Goal: Information Seeking & Learning: Learn about a topic

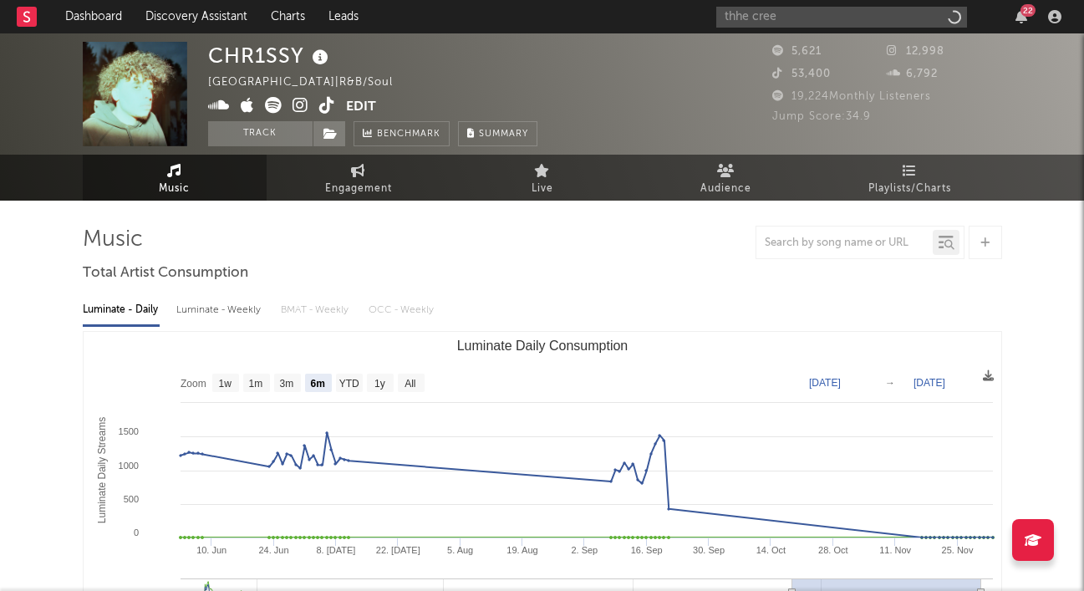
select select "6m"
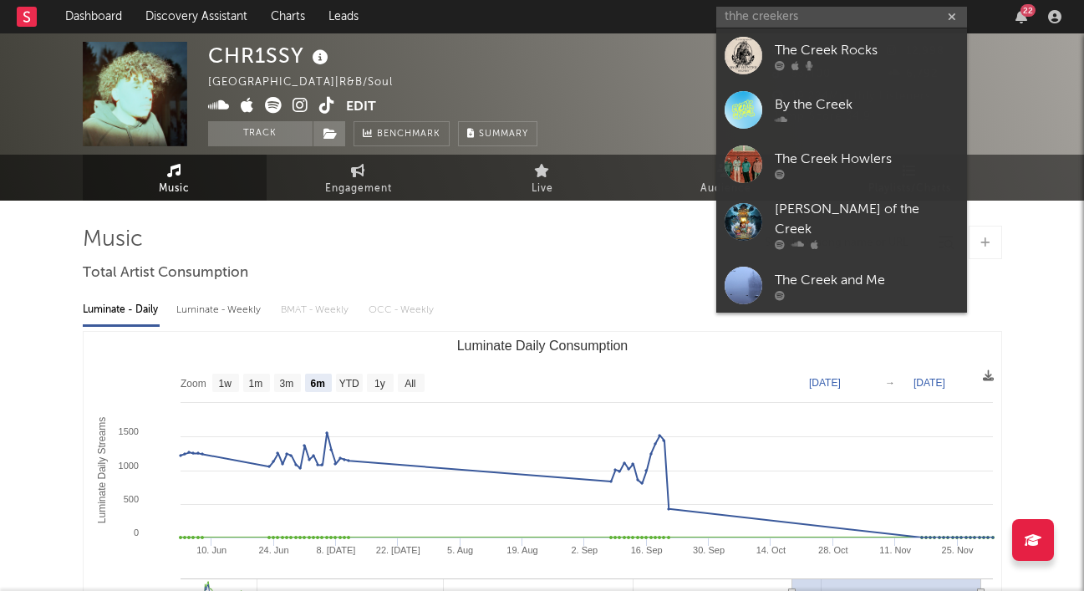
click at [740, 13] on input "thhe creekers" at bounding box center [841, 17] width 251 height 21
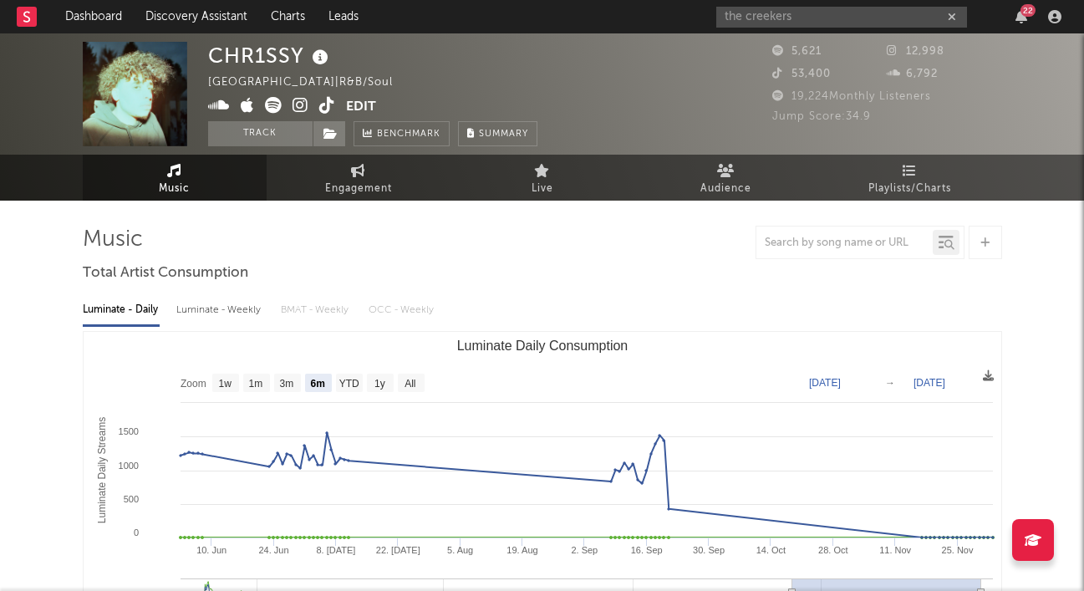
click at [798, 25] on input "the creekers" at bounding box center [841, 17] width 251 height 21
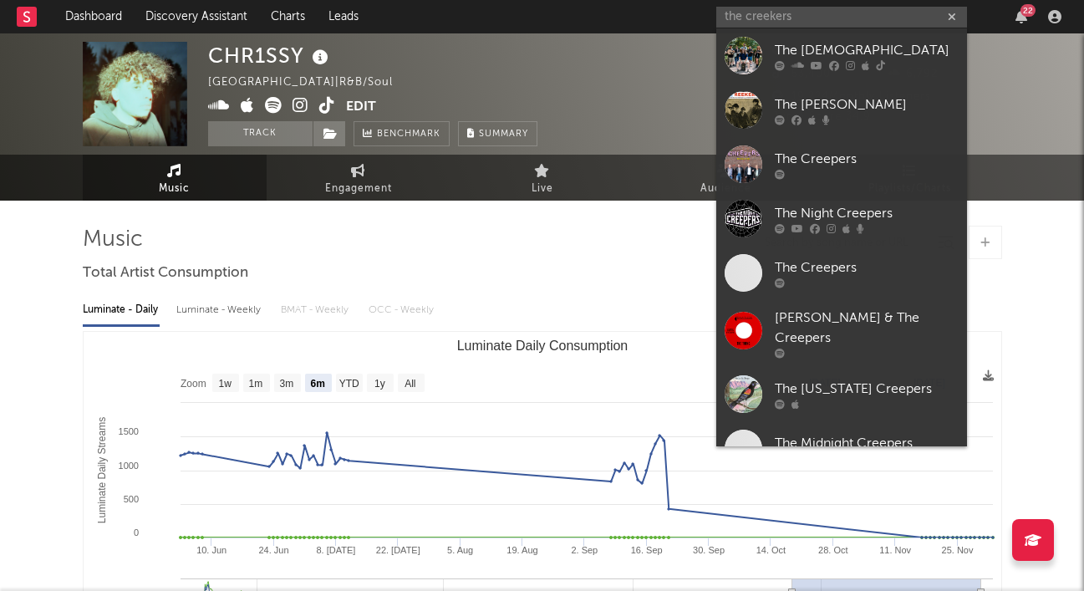
type input "the creekers"
click at [800, 38] on link "The [DEMOGRAPHIC_DATA]" at bounding box center [841, 55] width 251 height 54
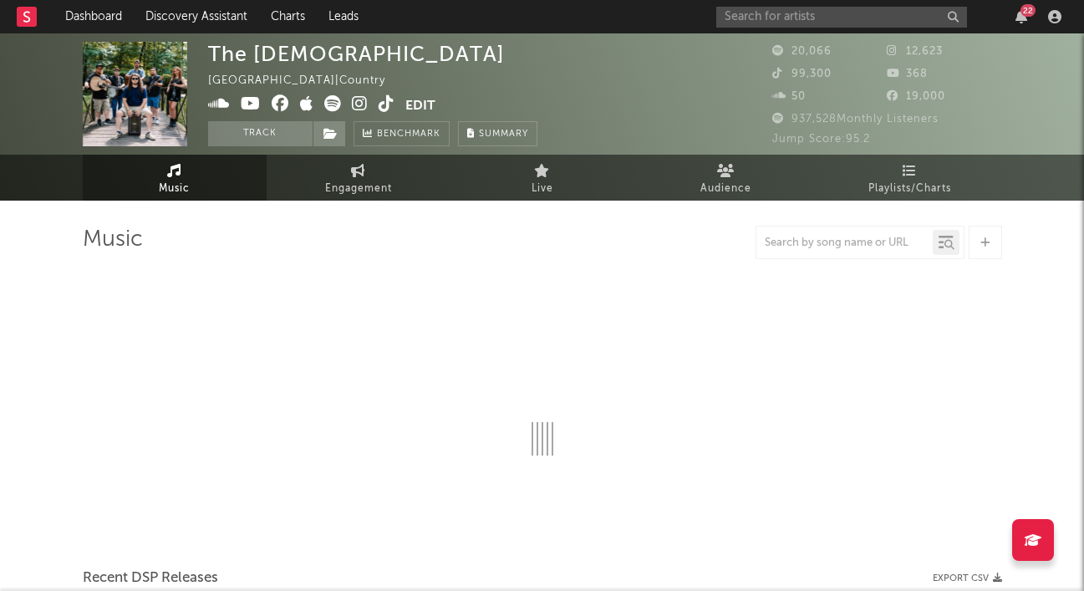
click at [377, 179] on span "Engagement" at bounding box center [358, 189] width 67 height 20
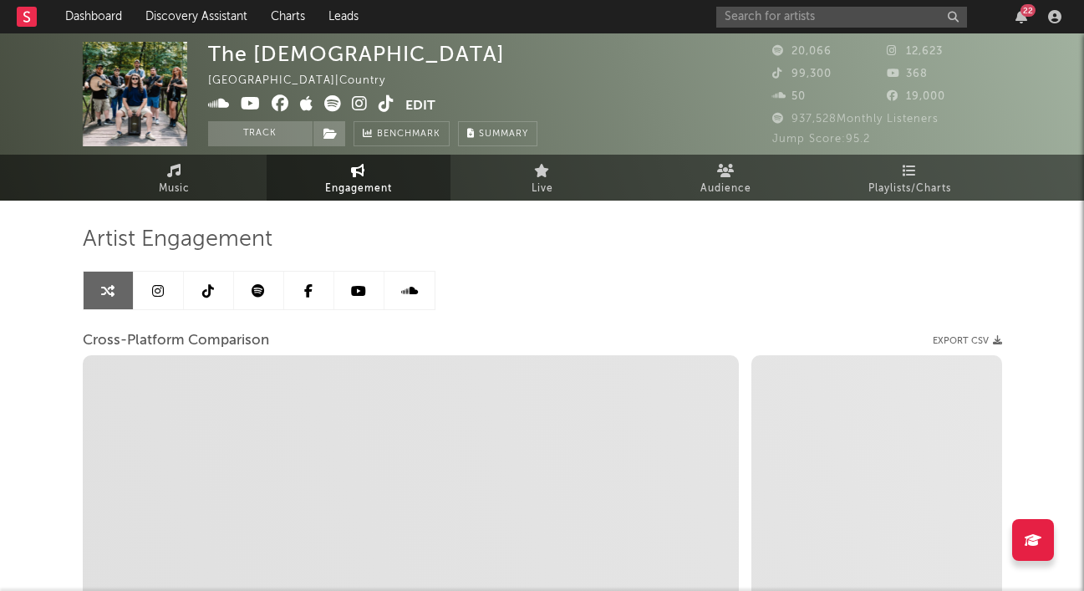
select select "1w"
select select "1m"
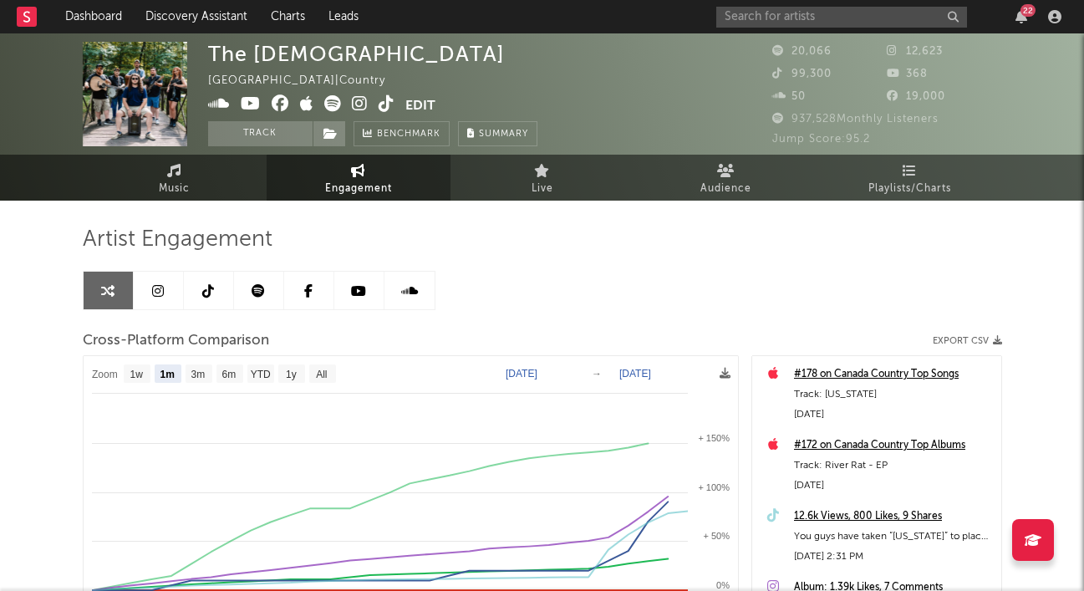
click at [186, 167] on link "Music" at bounding box center [175, 178] width 184 height 46
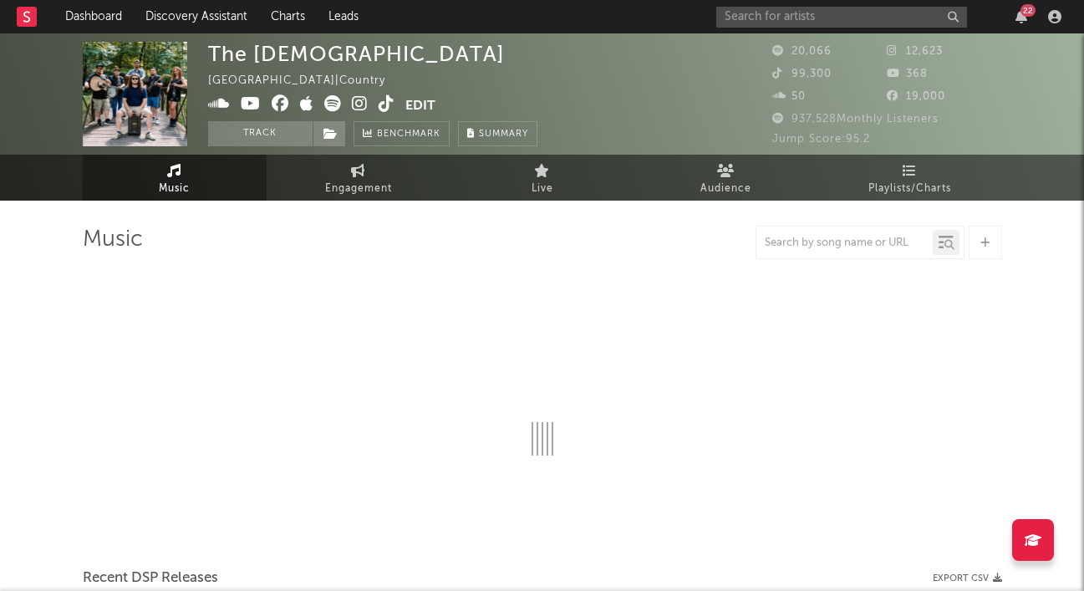
select select "6m"
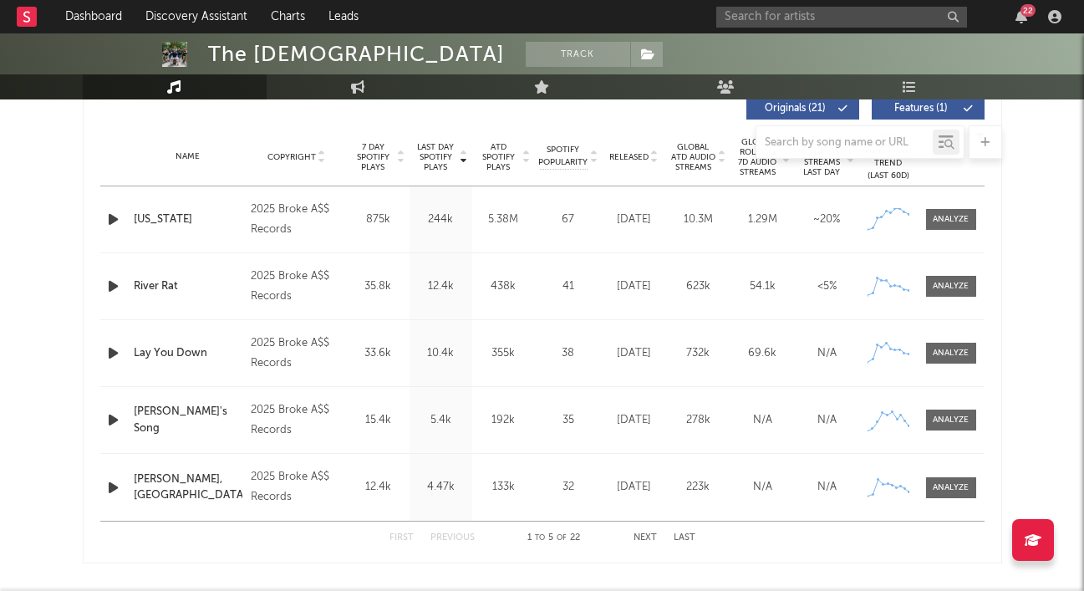
scroll to position [669, 0]
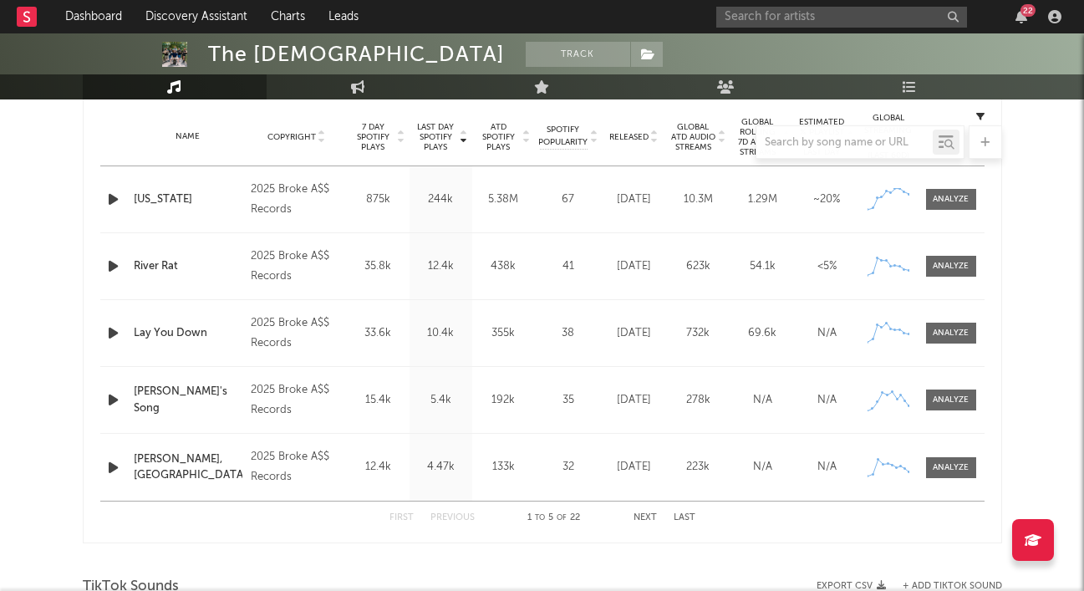
click at [369, 139] on div at bounding box center [542, 141] width 919 height 33
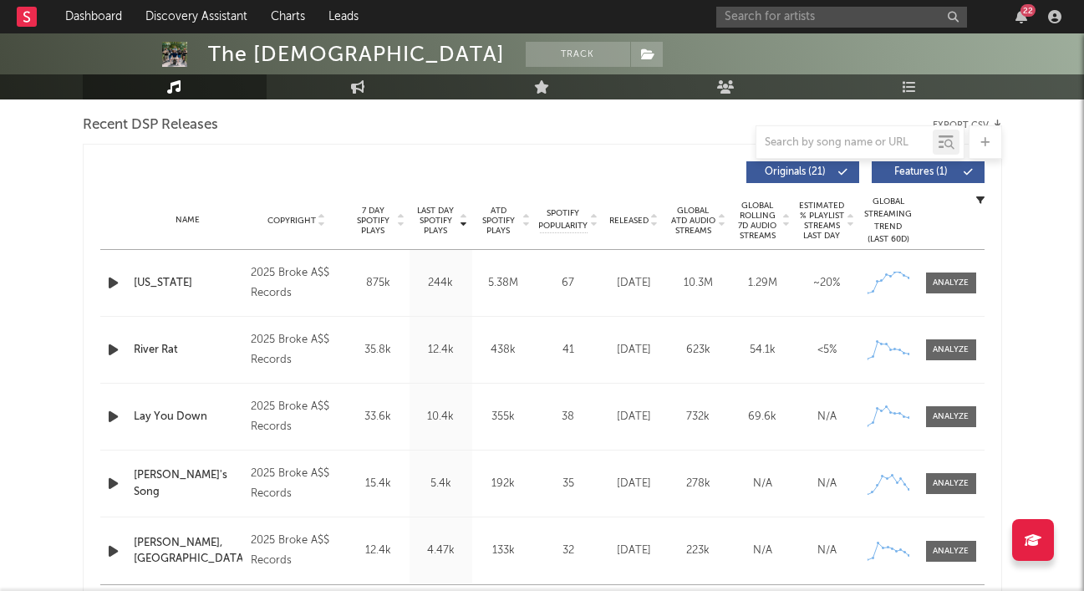
click at [367, 217] on span "7 Day Spotify Plays" at bounding box center [373, 221] width 44 height 30
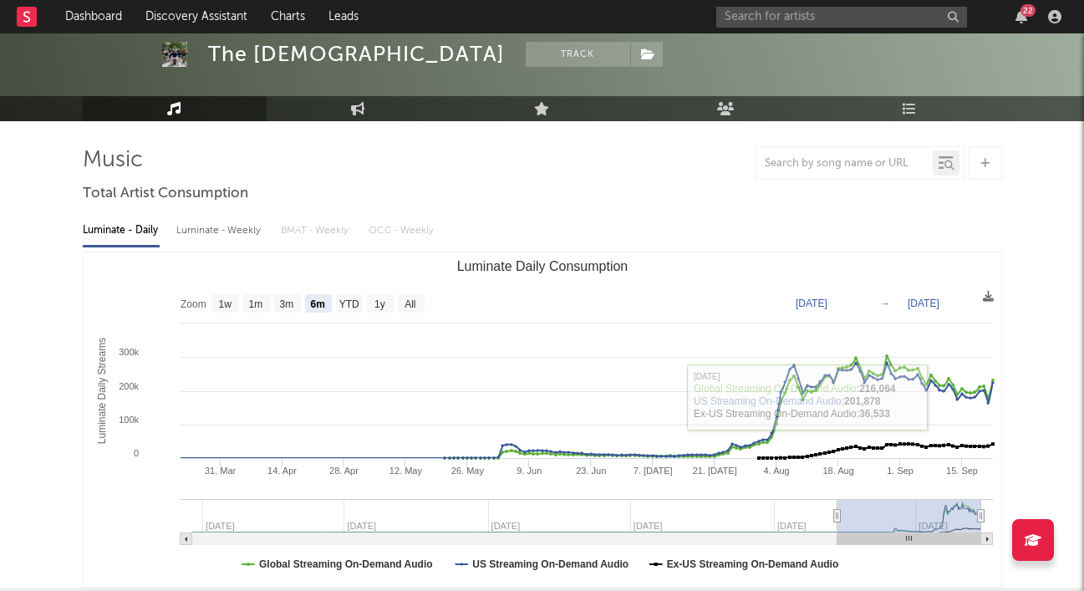
scroll to position [84, 0]
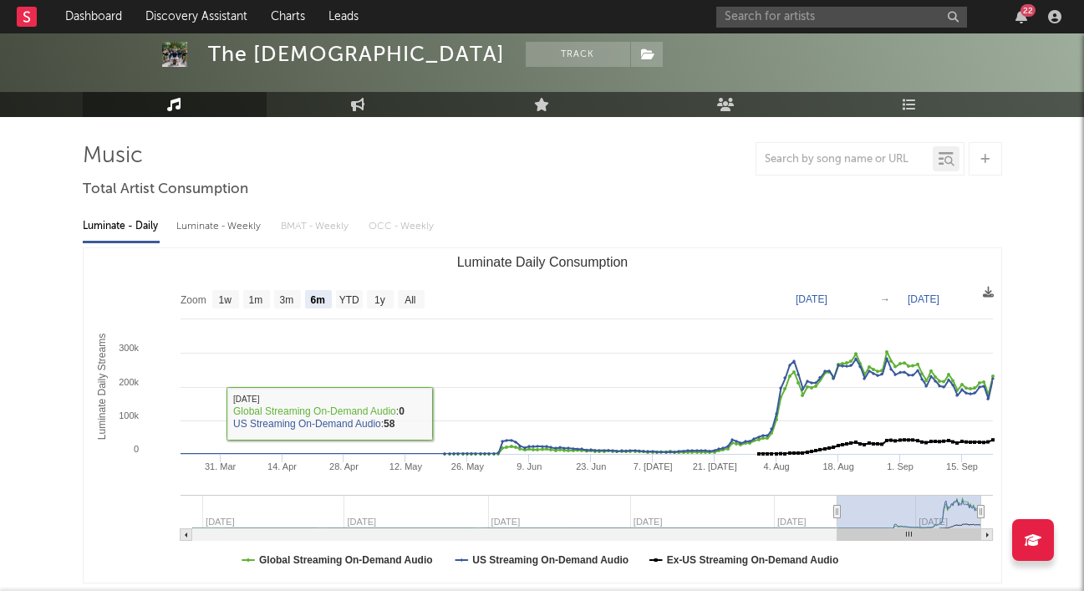
click at [230, 228] on div "Luminate - Weekly" at bounding box center [220, 226] width 88 height 28
select select "1w"
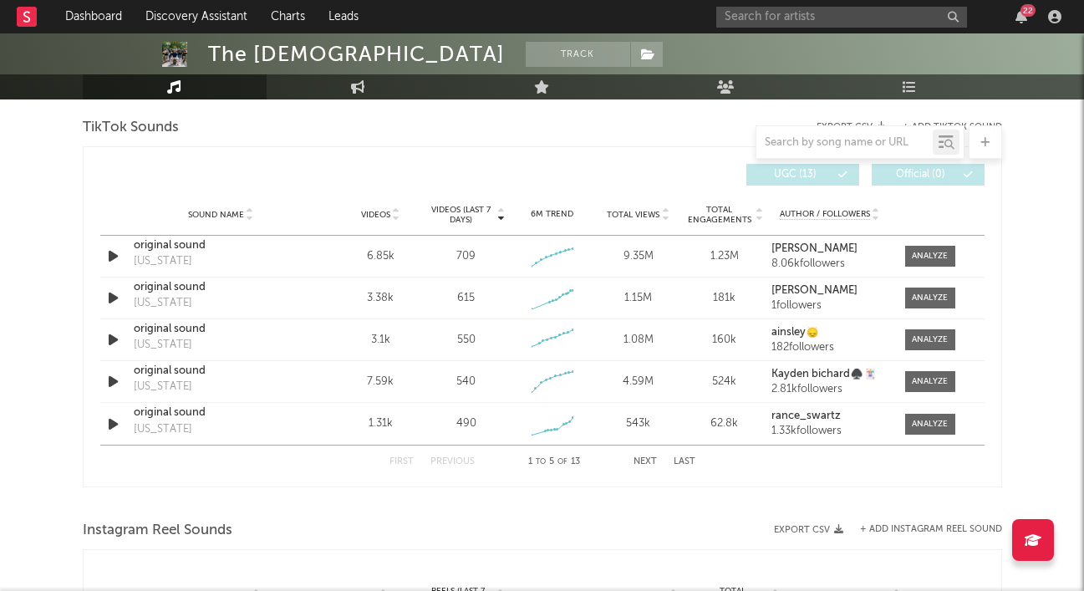
scroll to position [1170, 0]
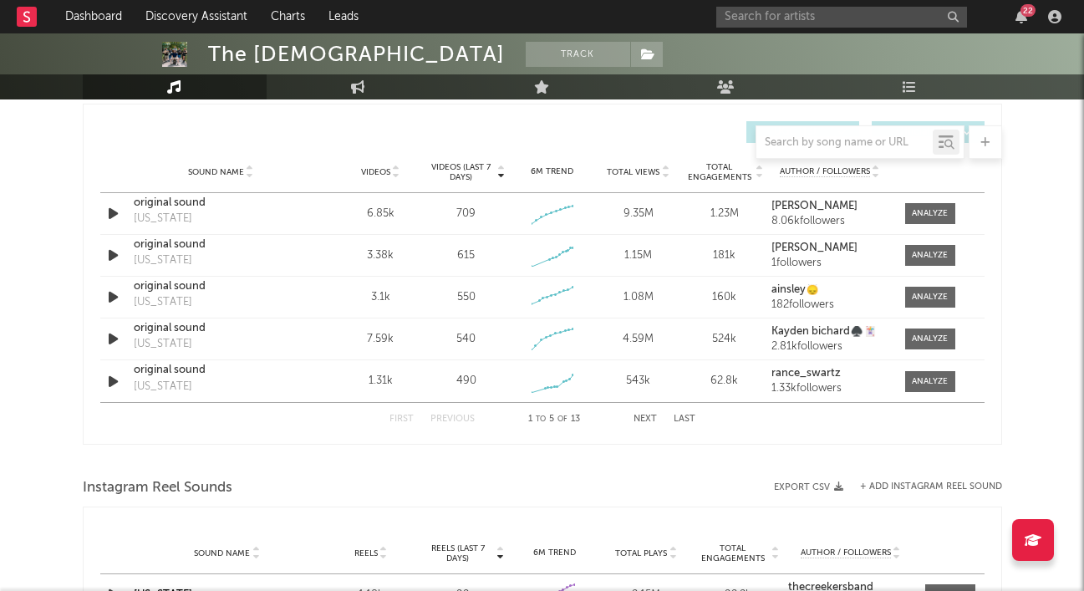
click at [634, 419] on button "Next" at bounding box center [644, 419] width 23 height 9
click at [394, 417] on button "First" at bounding box center [401, 419] width 24 height 9
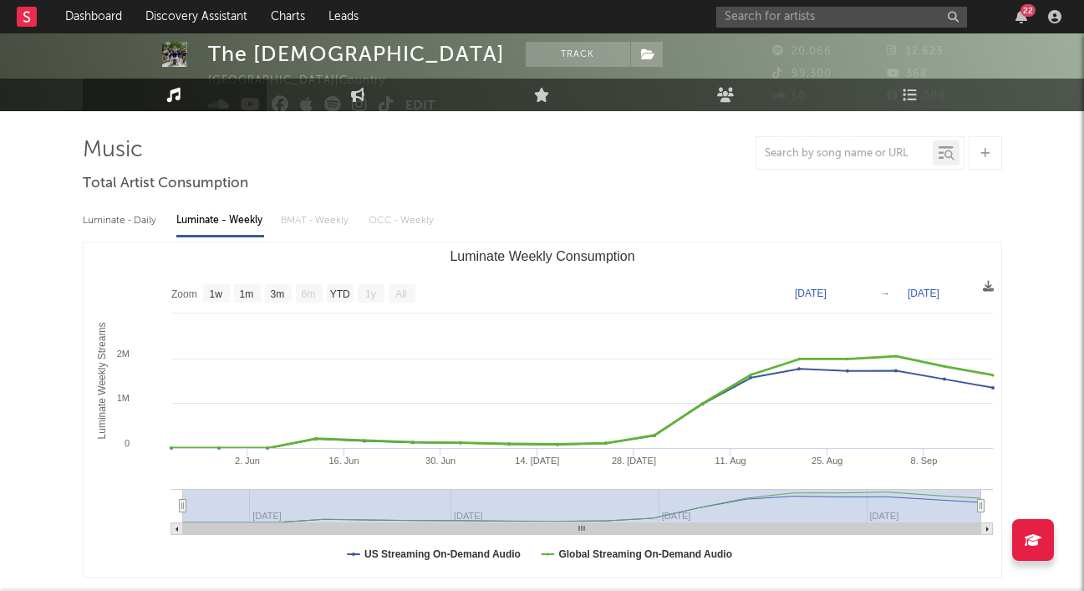
scroll to position [0, 0]
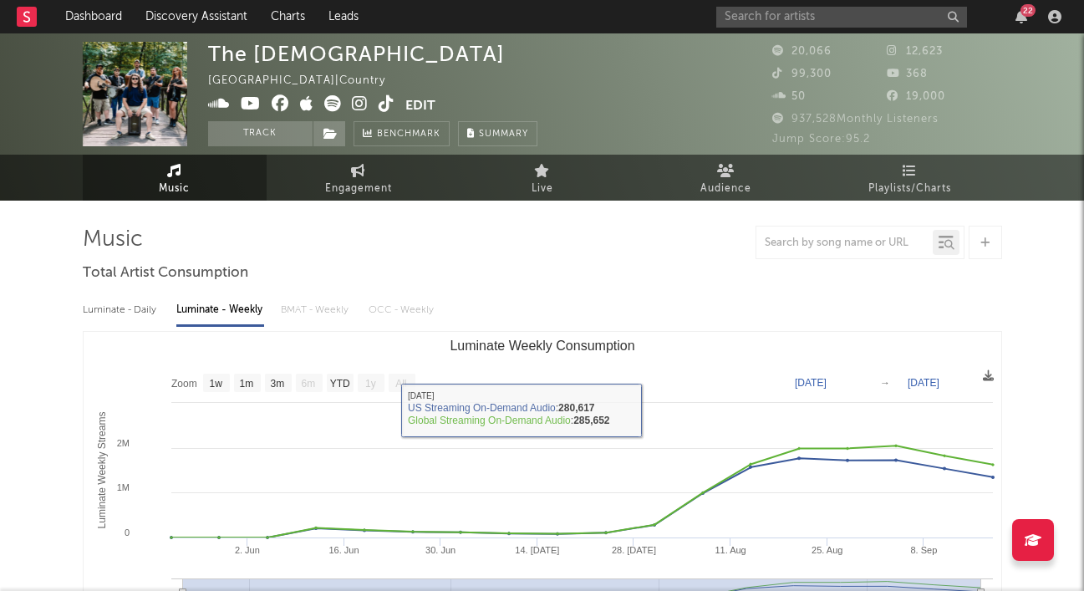
click at [359, 170] on icon at bounding box center [358, 170] width 14 height 13
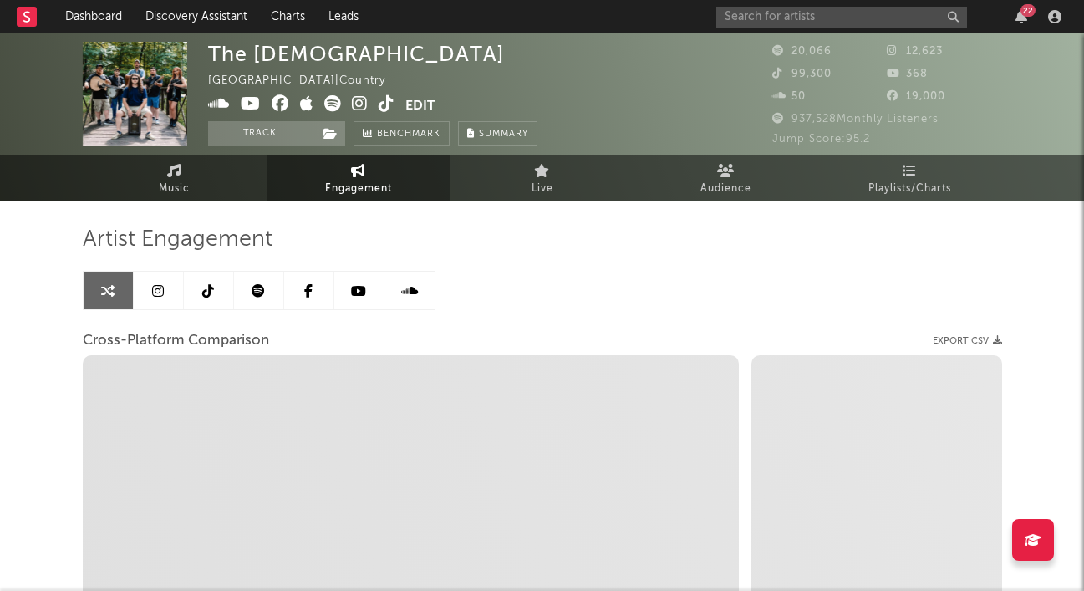
select select "1w"
select select "1m"
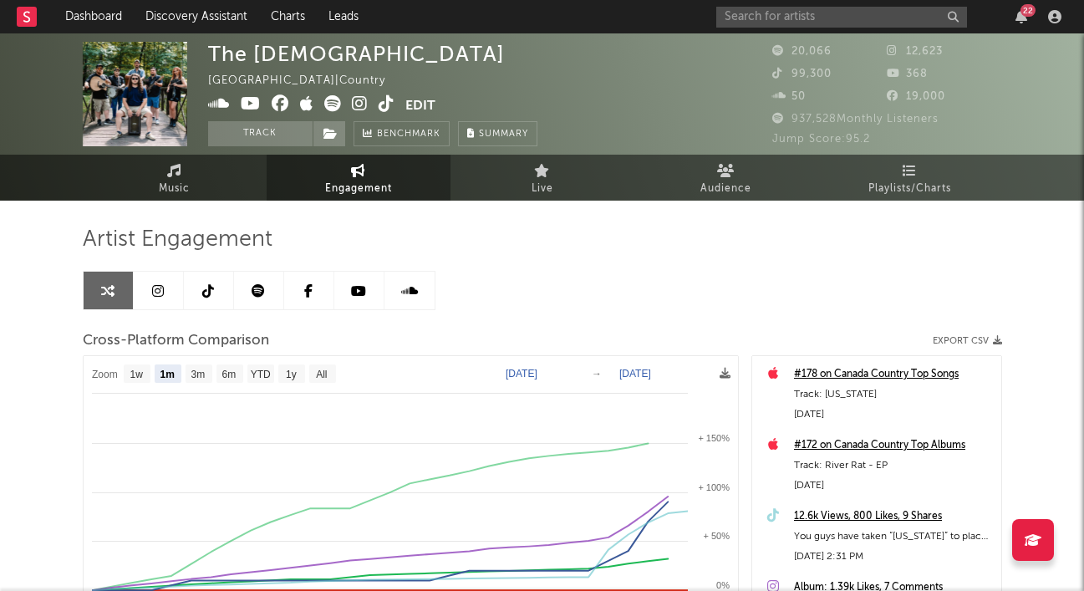
click at [172, 296] on link at bounding box center [159, 291] width 50 height 38
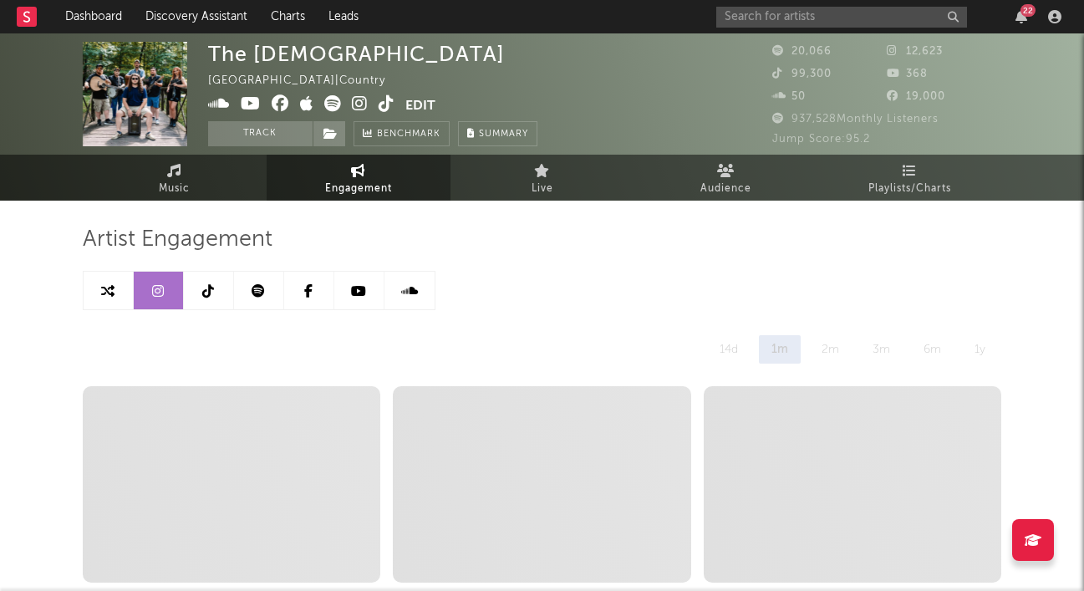
select select "1w"
click at [362, 107] on icon at bounding box center [360, 103] width 16 height 17
